Goal: Use online tool/utility: Utilize a website feature to perform a specific function

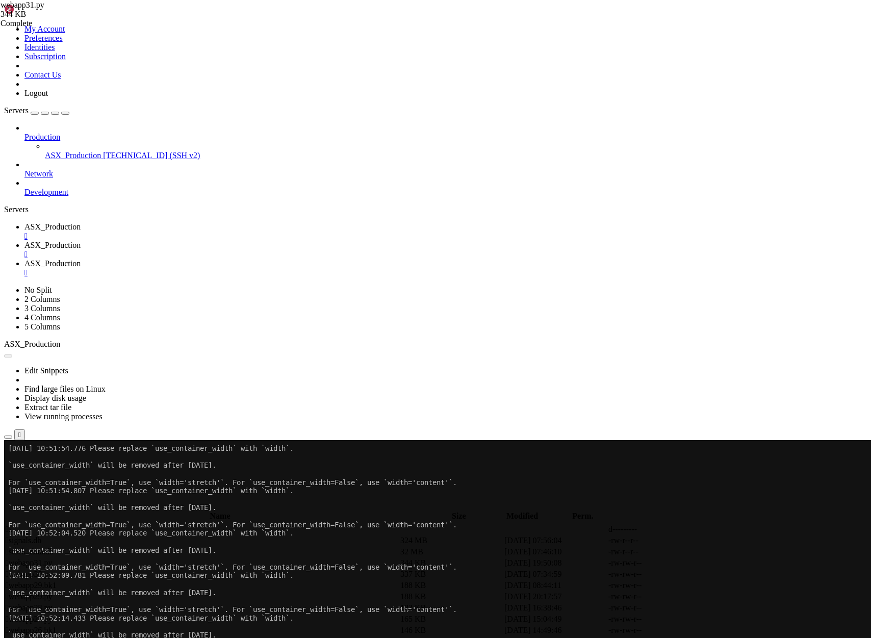
scroll to position [9, 0]
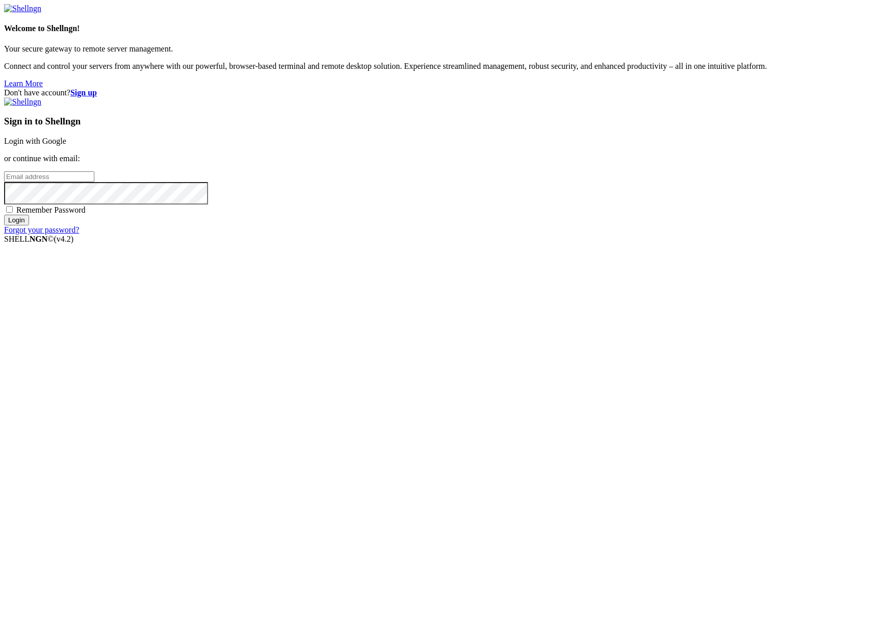
click at [94, 182] on input "email" at bounding box center [49, 176] width 90 height 11
type input "[PERSON_NAME][EMAIL_ADDRESS][DOMAIN_NAME]"
click at [4, 215] on input "Login" at bounding box center [16, 220] width 25 height 11
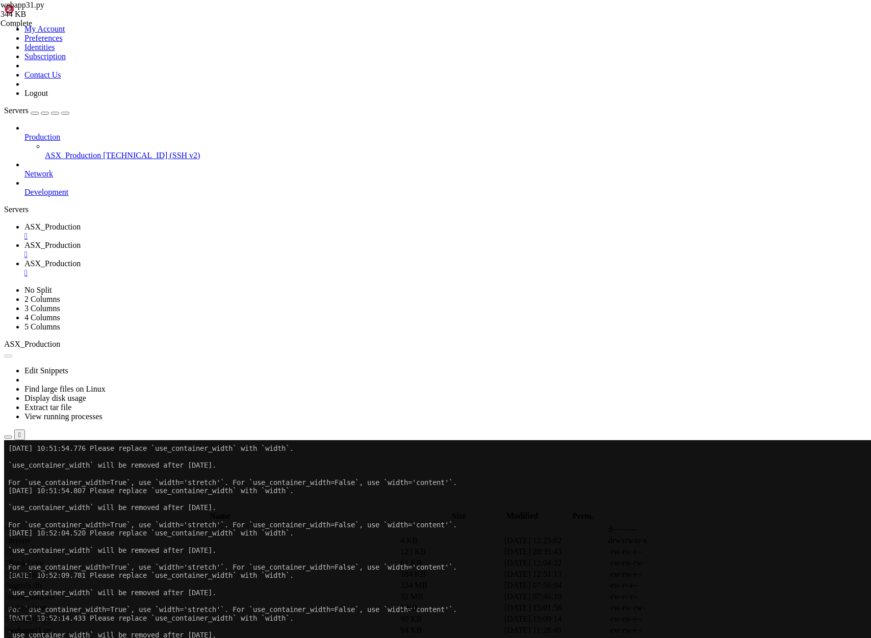
scroll to position [34, 0]
click at [385, 268] on div "" at bounding box center [445, 272] width 842 height 9
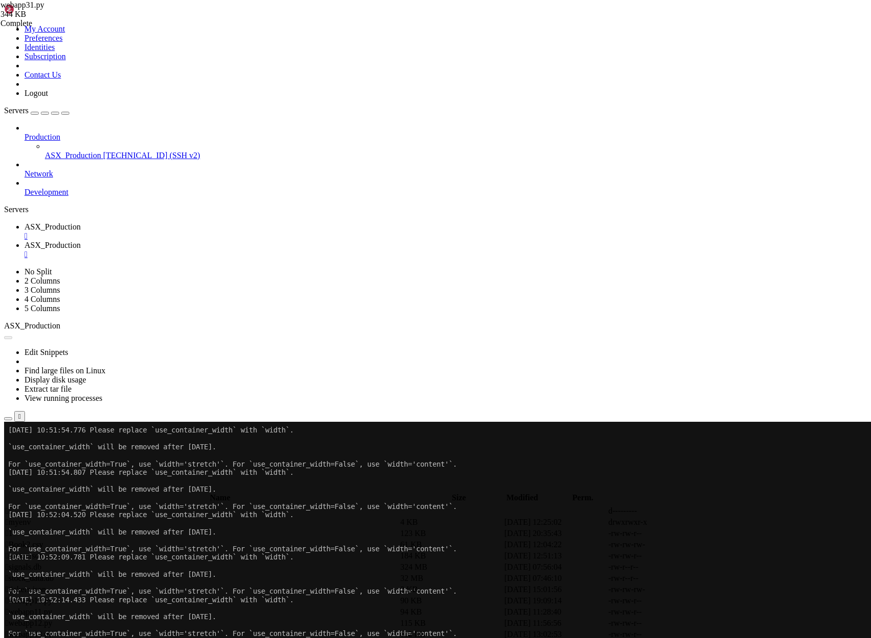
click at [298, 250] on div "" at bounding box center [445, 254] width 842 height 9
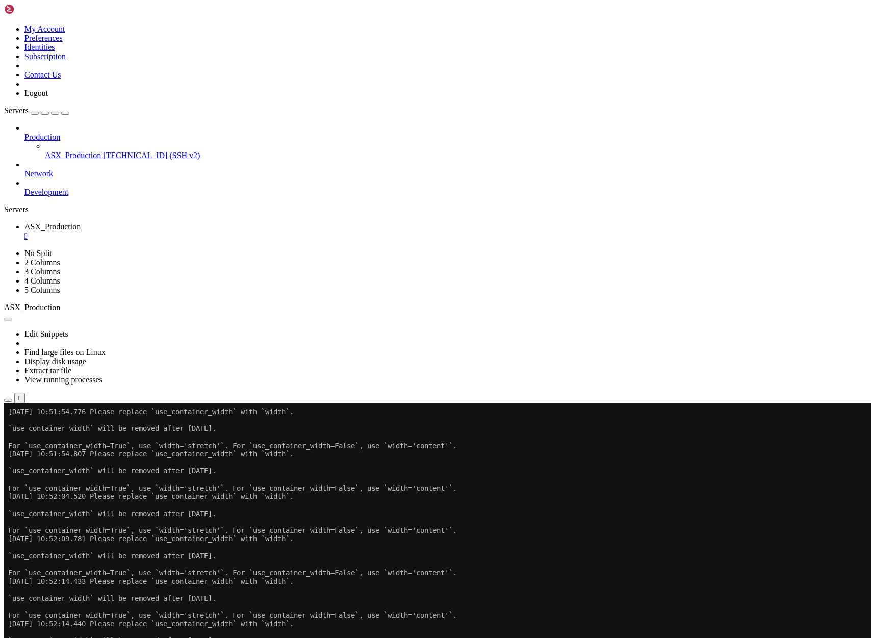
click at [207, 232] on div "" at bounding box center [445, 236] width 842 height 9
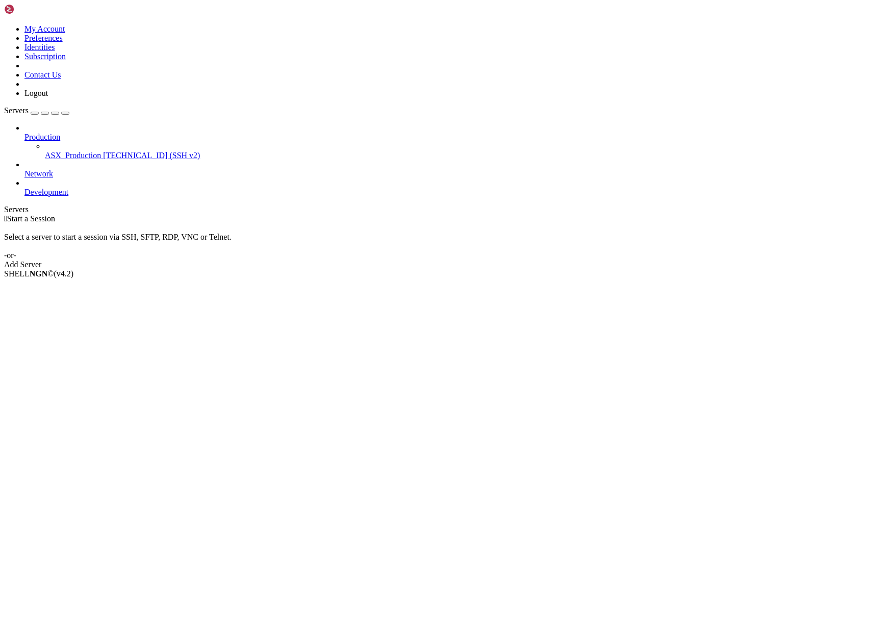
click at [58, 151] on span "ASX_Production" at bounding box center [73, 155] width 56 height 9
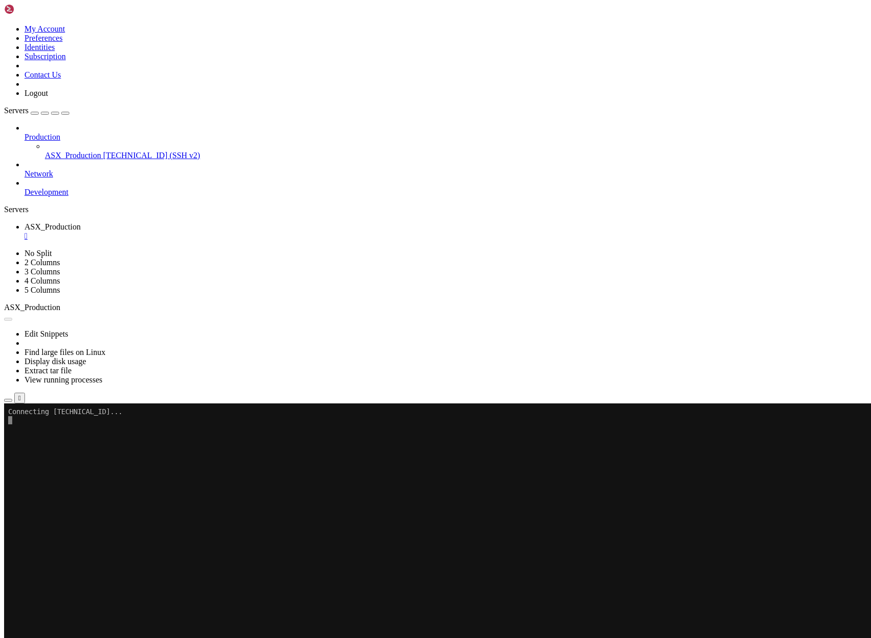
scroll to position [0, 0]
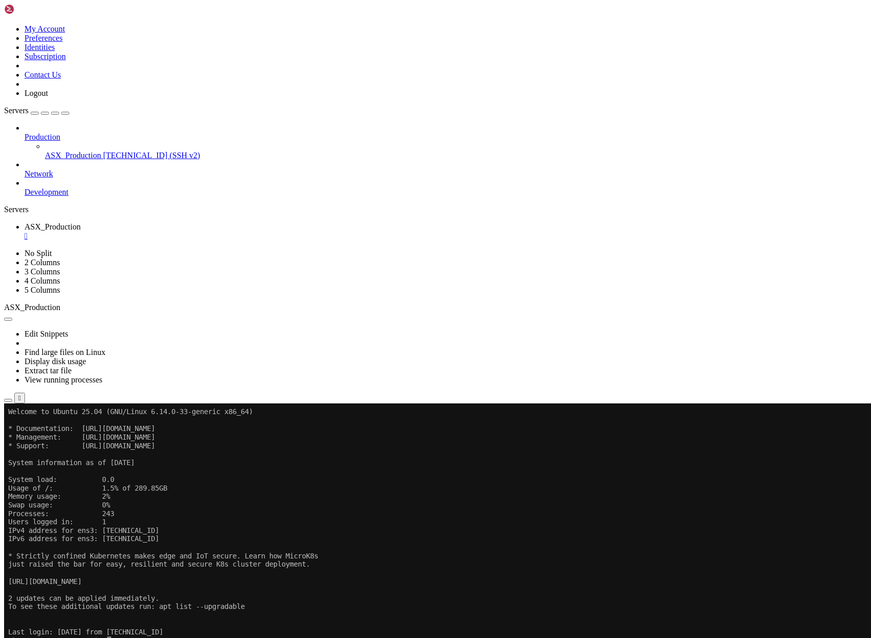
click at [259, 637] on x-row "ubuntu@vps-52a4c955 : ~ $" at bounding box center [375, 640] width 734 height 9
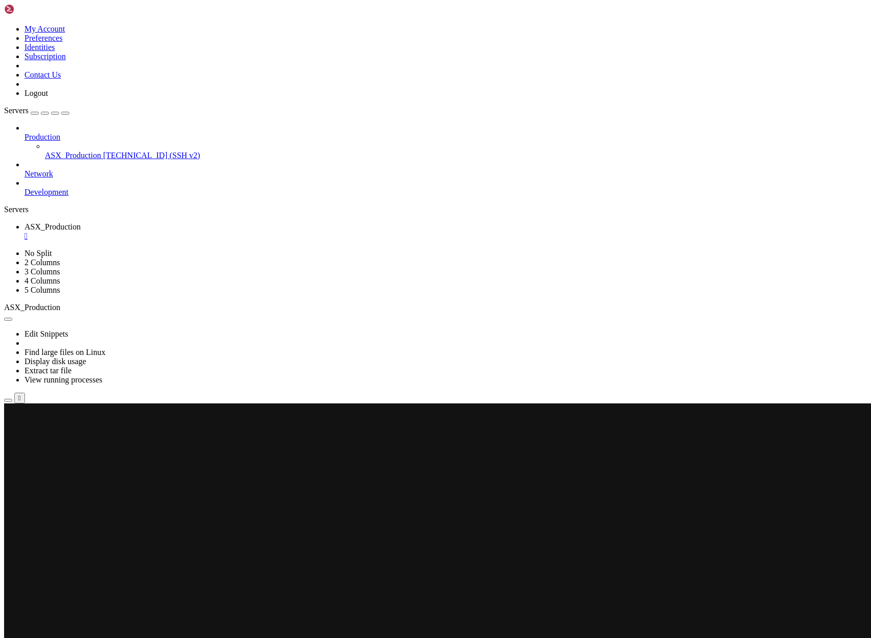
scroll to position [170, 0]
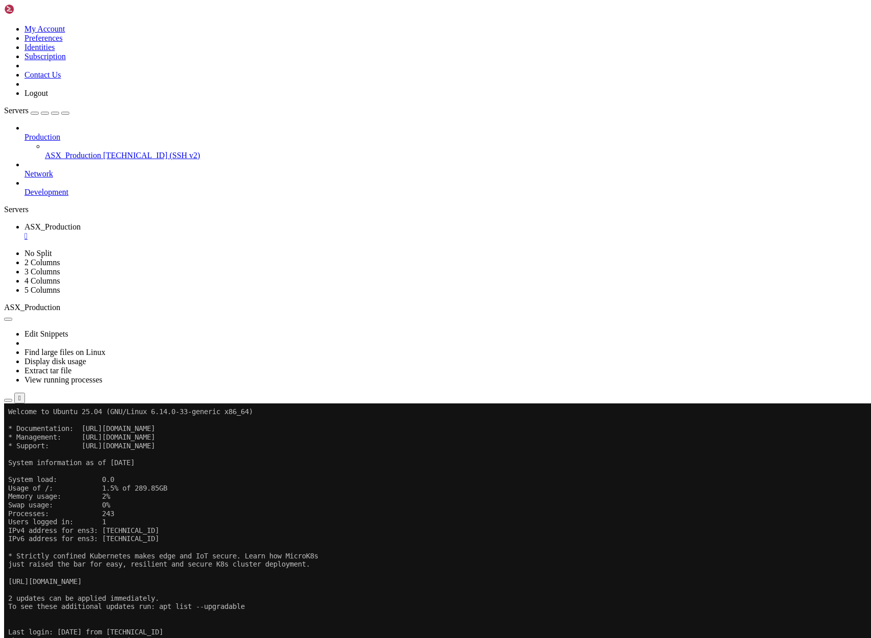
scroll to position [178, 0]
click at [103, 151] on span "[TECHNICAL_ID] (SSH v2)" at bounding box center [151, 155] width 97 height 9
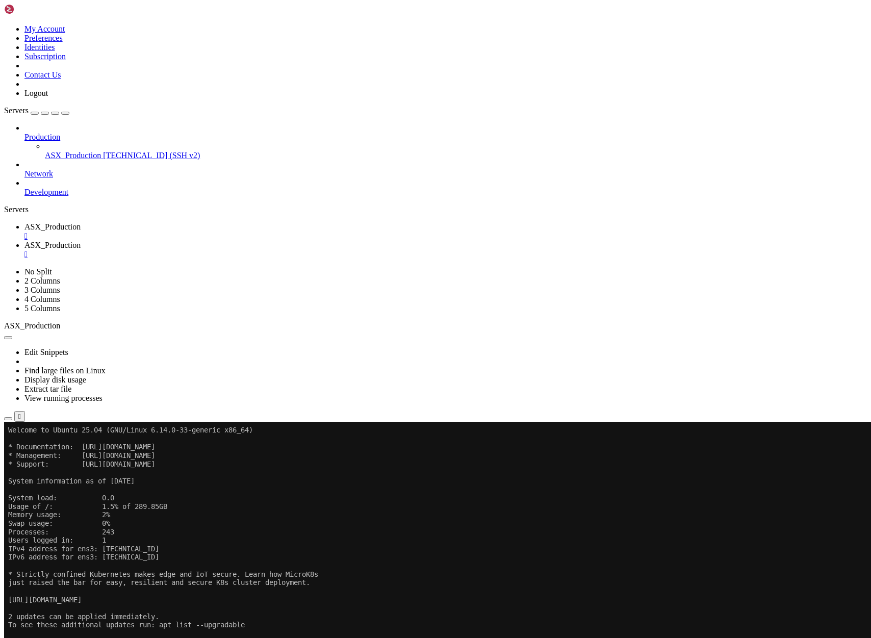
scroll to position [0, 0]
